Goal: Register for event/course

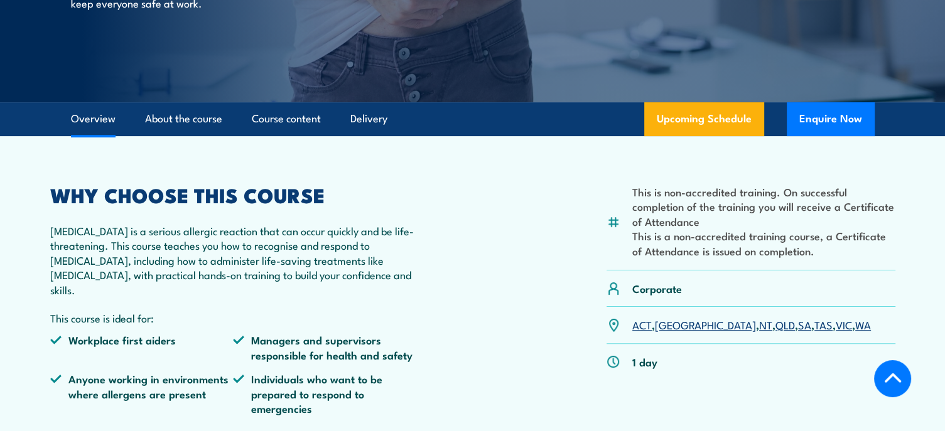
scroll to position [261, 0]
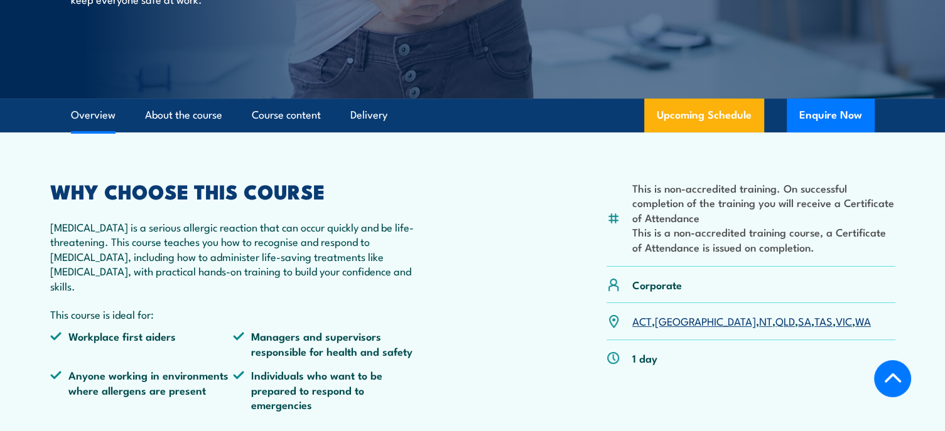
click at [836, 316] on link "VIC" at bounding box center [844, 320] width 16 height 15
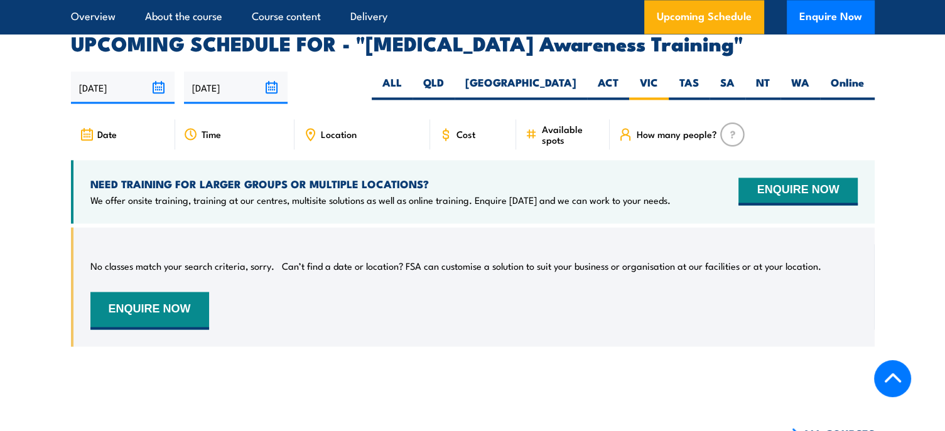
click at [79, 27] on link "Overview" at bounding box center [93, 16] width 45 height 33
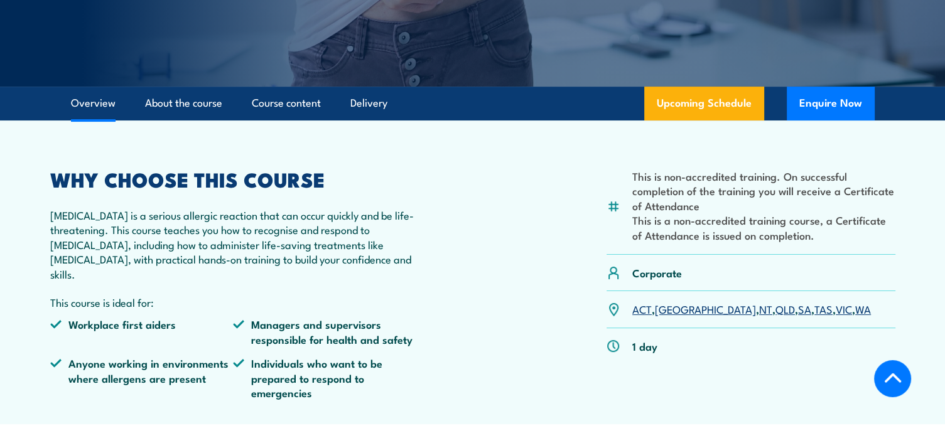
scroll to position [271, 0]
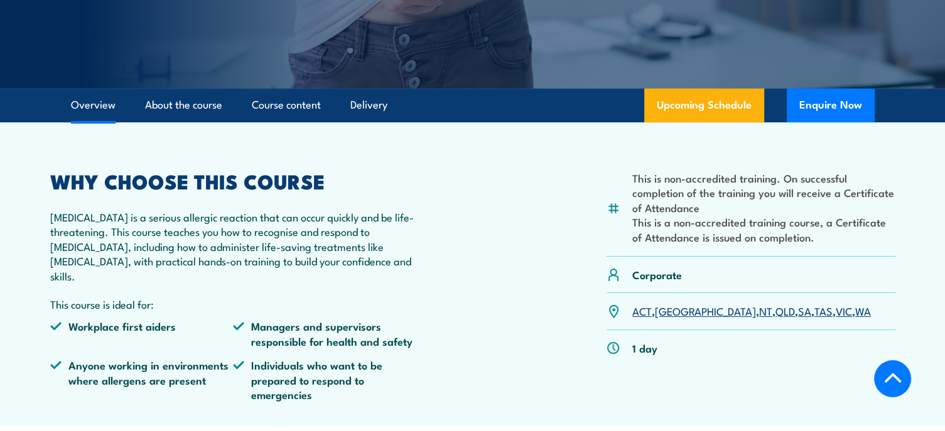
click at [791, 309] on p "ACT , NSW , NT , QLD , SA , TAS , VIC , WA" at bounding box center [751, 311] width 239 height 14
click at [836, 316] on link "VIC" at bounding box center [844, 310] width 16 height 15
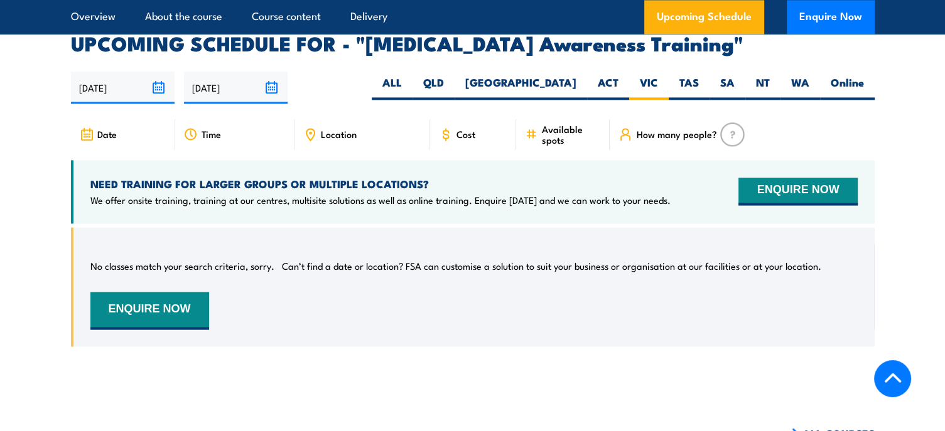
click at [186, 292] on button "ENQUIRE NOW" at bounding box center [149, 311] width 119 height 38
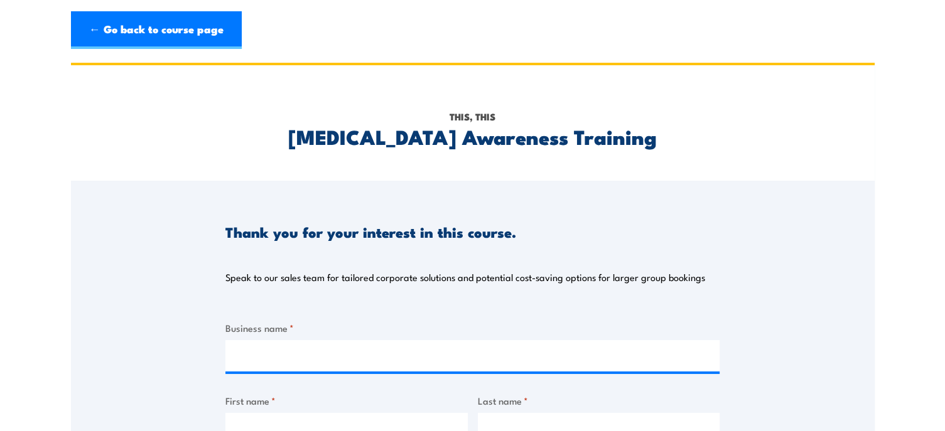
click at [138, 41] on link "← Go back to course page" at bounding box center [156, 30] width 171 height 38
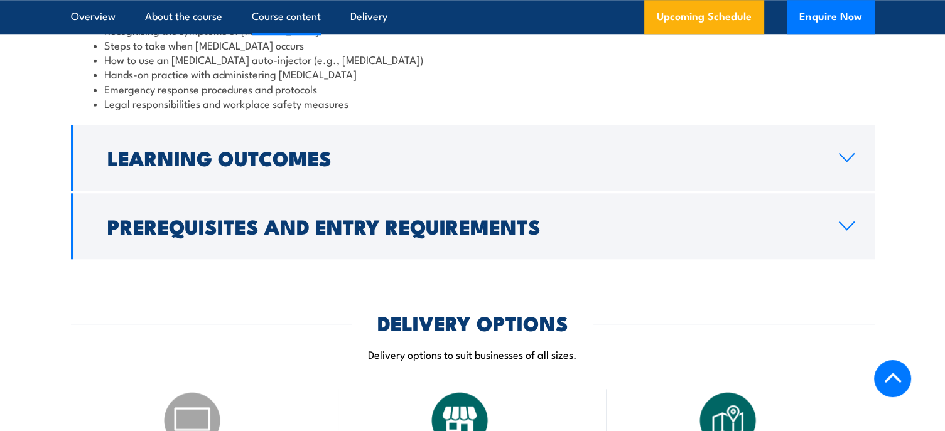
scroll to position [1106, 0]
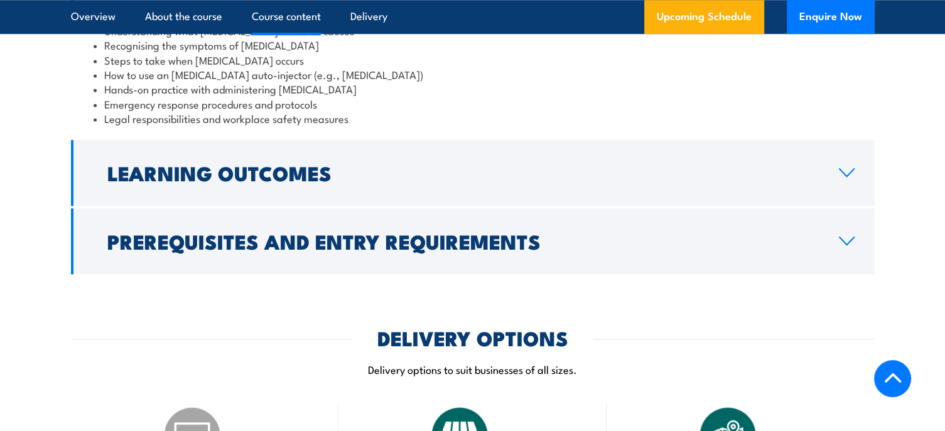
click at [372, 164] on h2 "Learning Outcomes" at bounding box center [462, 173] width 711 height 18
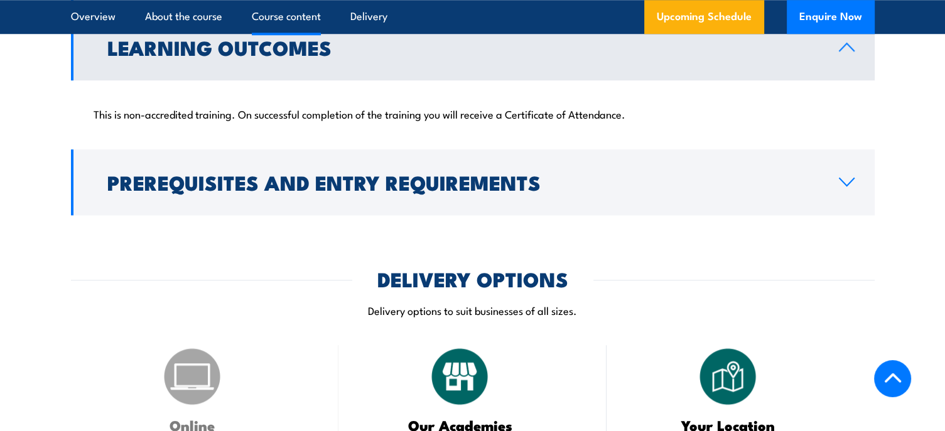
click at [375, 178] on h2 "Prerequisites and Entry Requirements" at bounding box center [462, 182] width 711 height 18
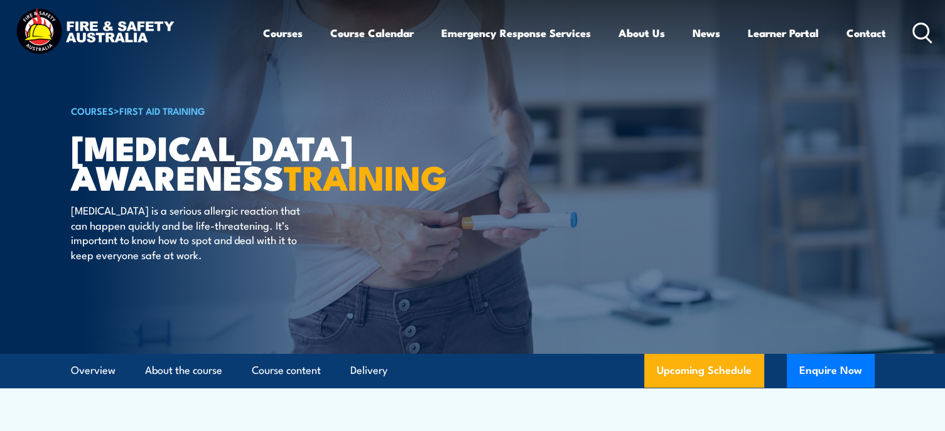
scroll to position [0, 0]
